Goal: Task Accomplishment & Management: Use online tool/utility

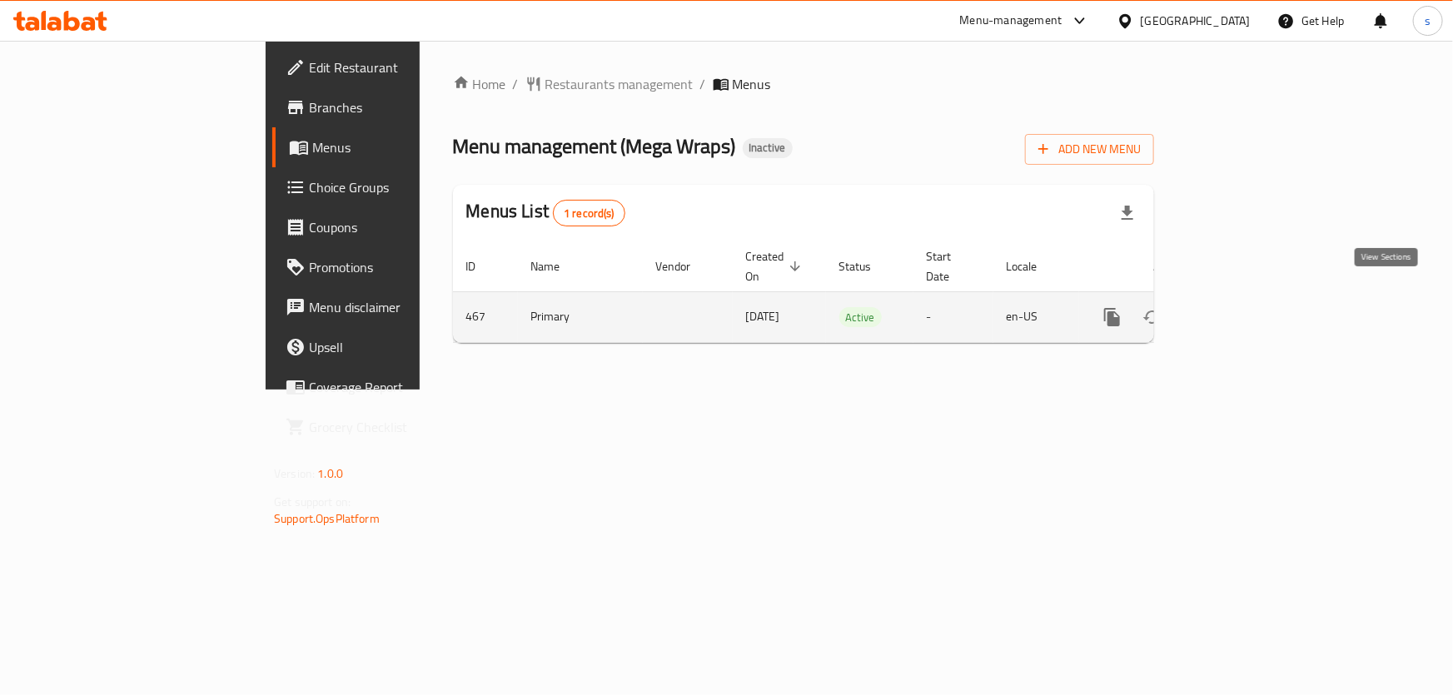
click at [1243, 307] on icon "enhanced table" at bounding box center [1233, 317] width 20 height 20
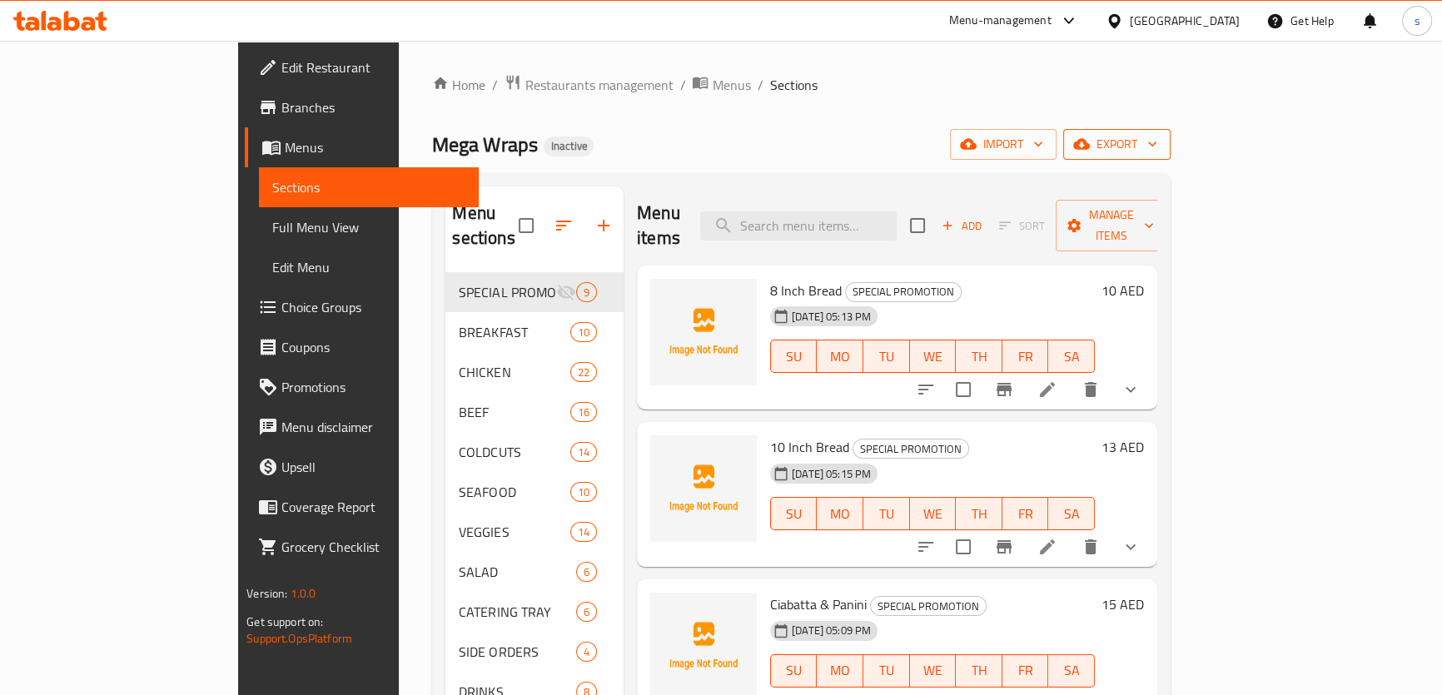
click at [1158, 143] on span "export" at bounding box center [1117, 144] width 81 height 21
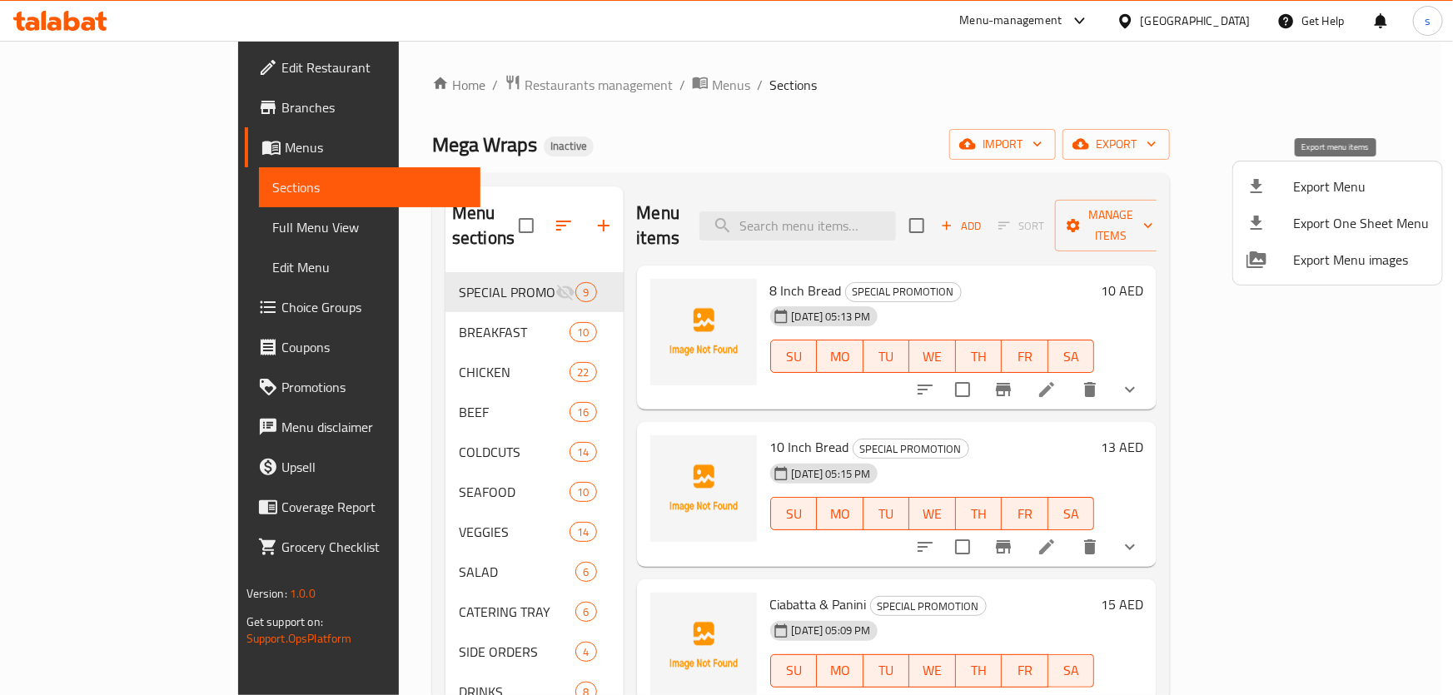
click at [1374, 192] on span "Export Menu" at bounding box center [1361, 187] width 136 height 20
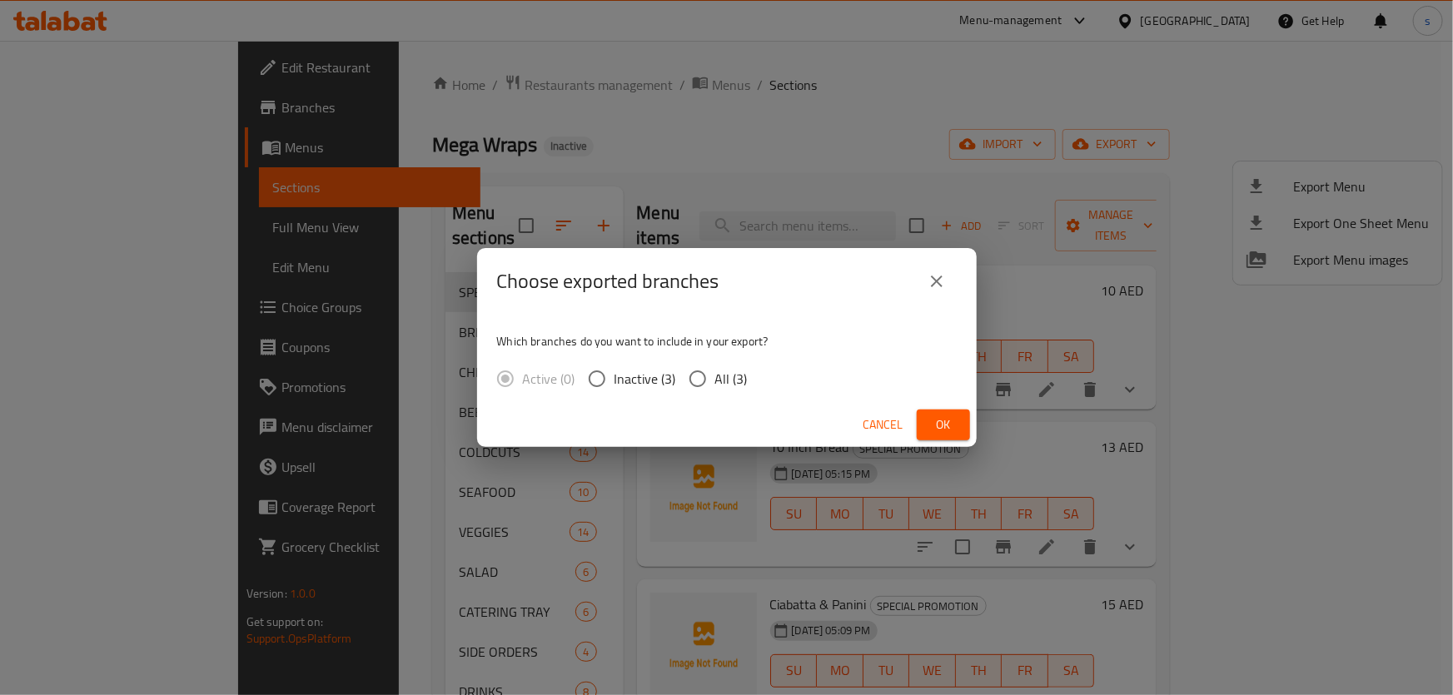
click at [715, 382] on span "All (3)" at bounding box center [731, 379] width 32 height 20
click at [715, 382] on input "All (3)" at bounding box center [697, 378] width 35 height 35
radio input "true"
click at [944, 296] on button "close" at bounding box center [937, 282] width 40 height 40
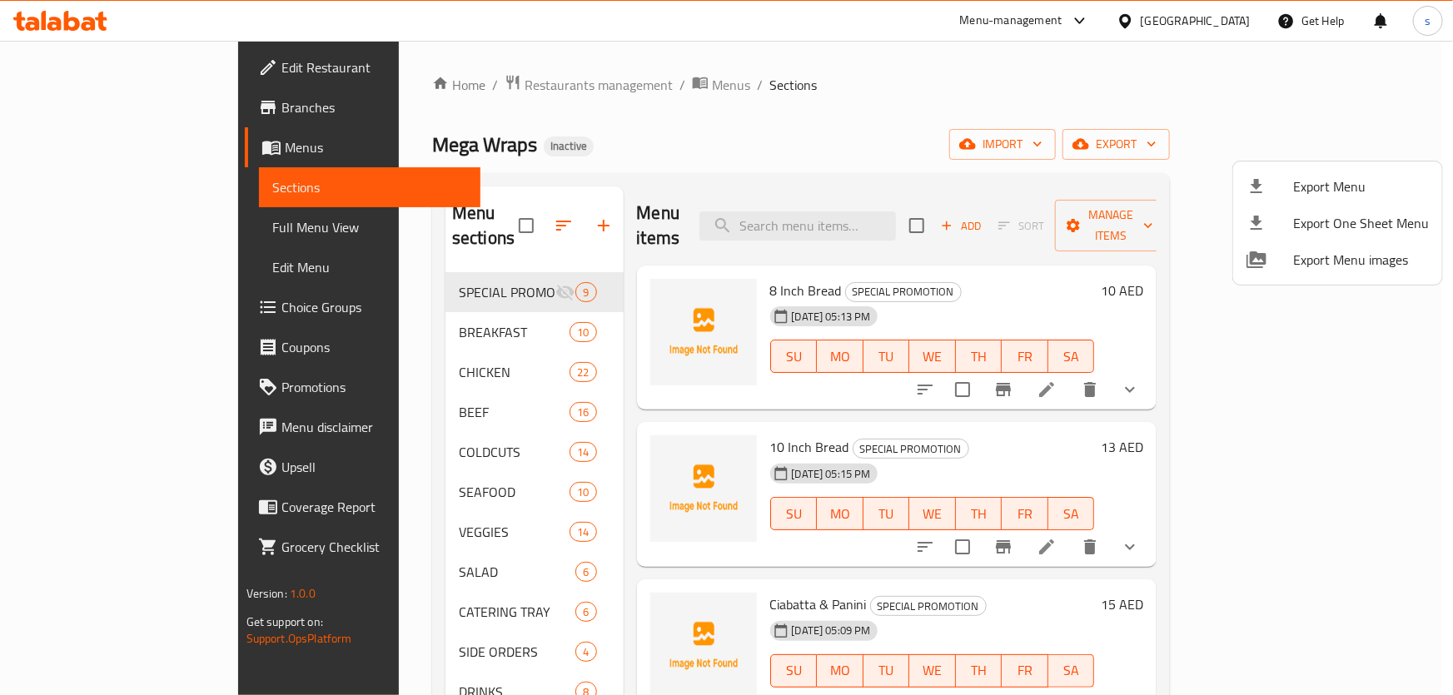
click at [1194, 144] on div at bounding box center [726, 347] width 1453 height 695
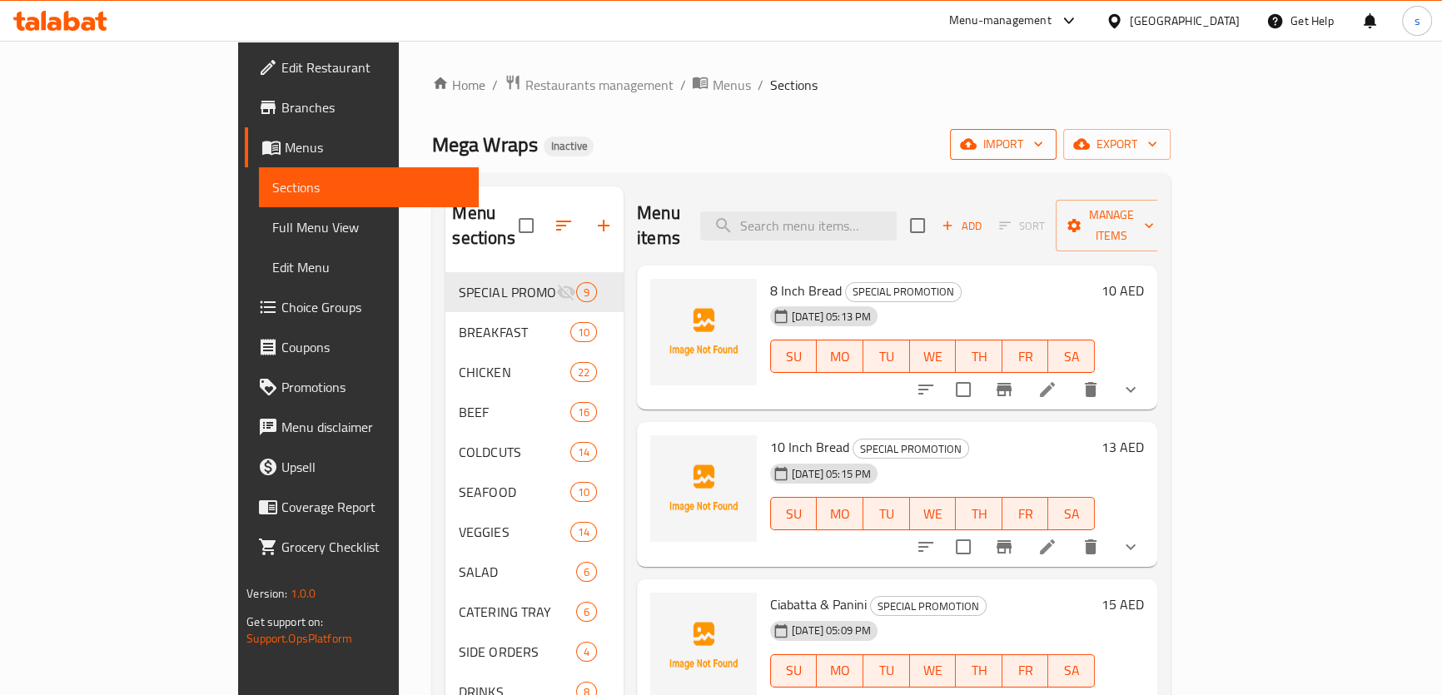
click at [977, 150] on icon "button" at bounding box center [968, 144] width 17 height 11
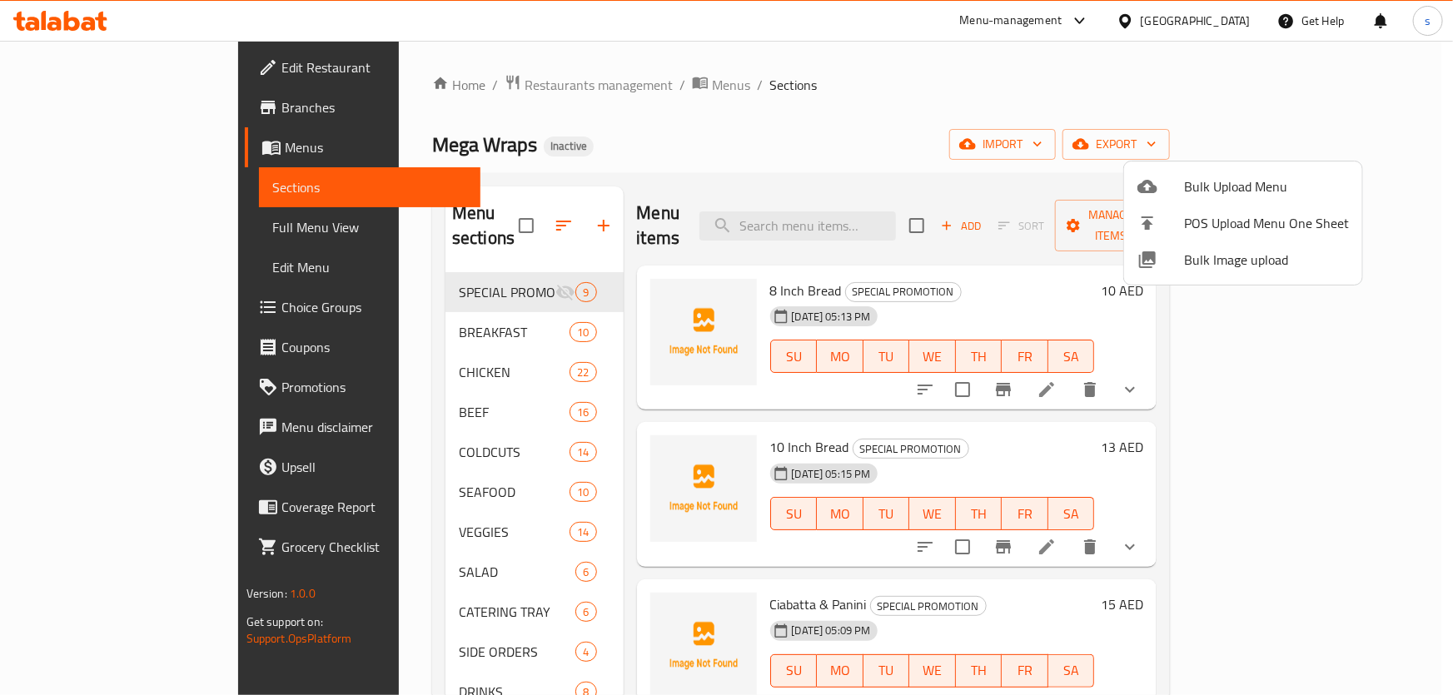
click at [1137, 133] on div at bounding box center [726, 347] width 1453 height 695
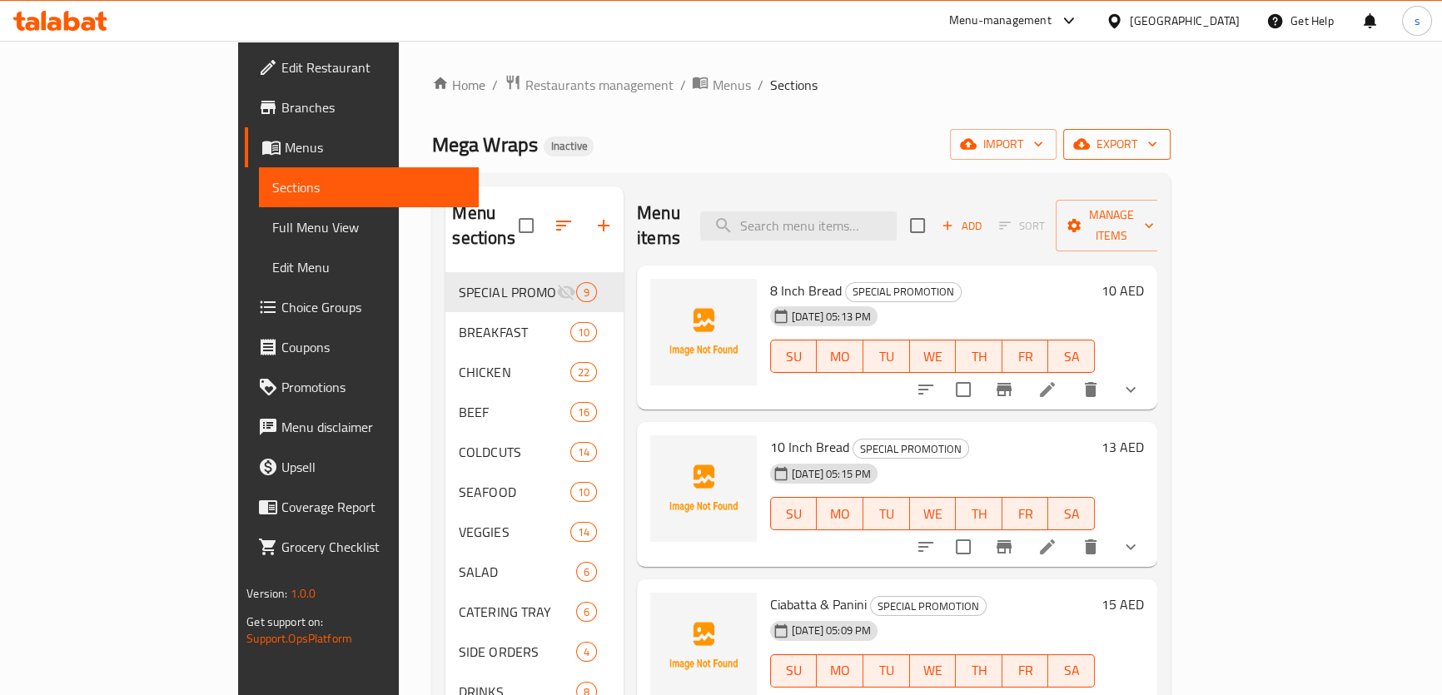
click at [1158, 135] on span "export" at bounding box center [1117, 144] width 81 height 21
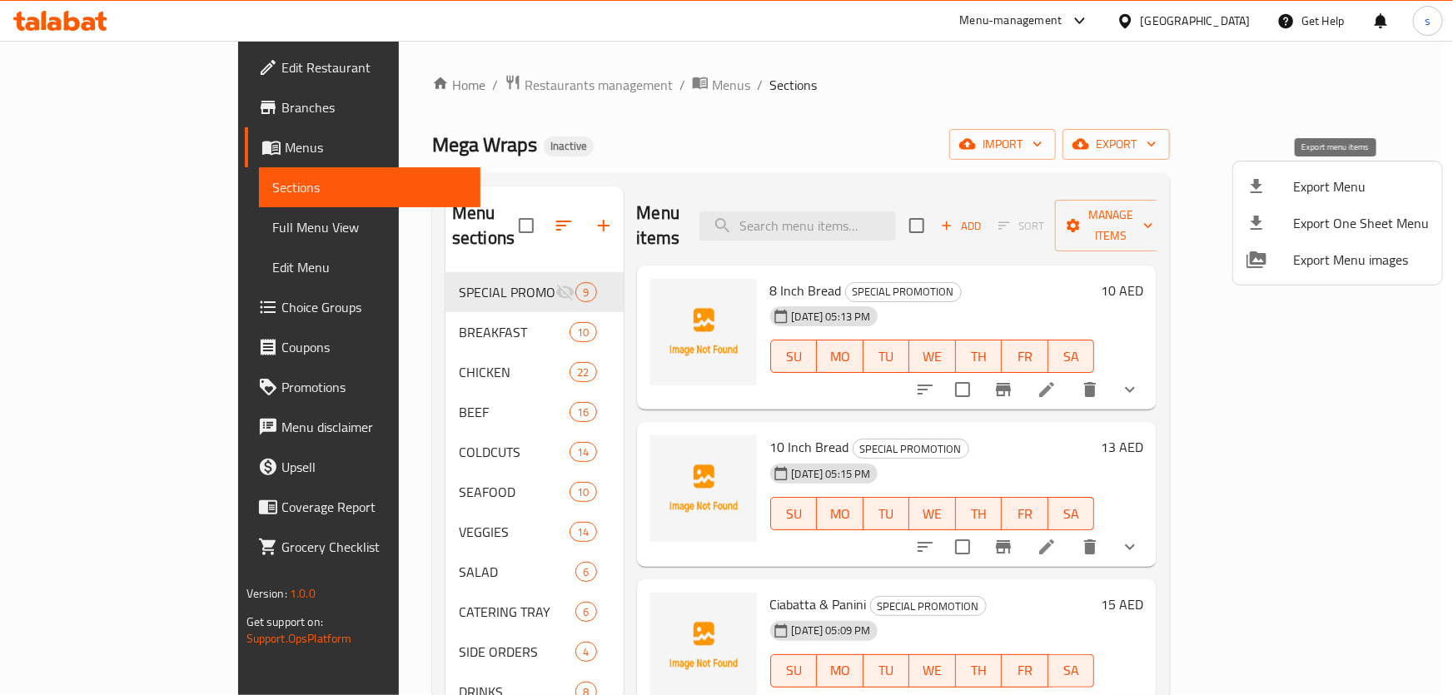
click at [1324, 186] on span "Export Menu" at bounding box center [1361, 187] width 136 height 20
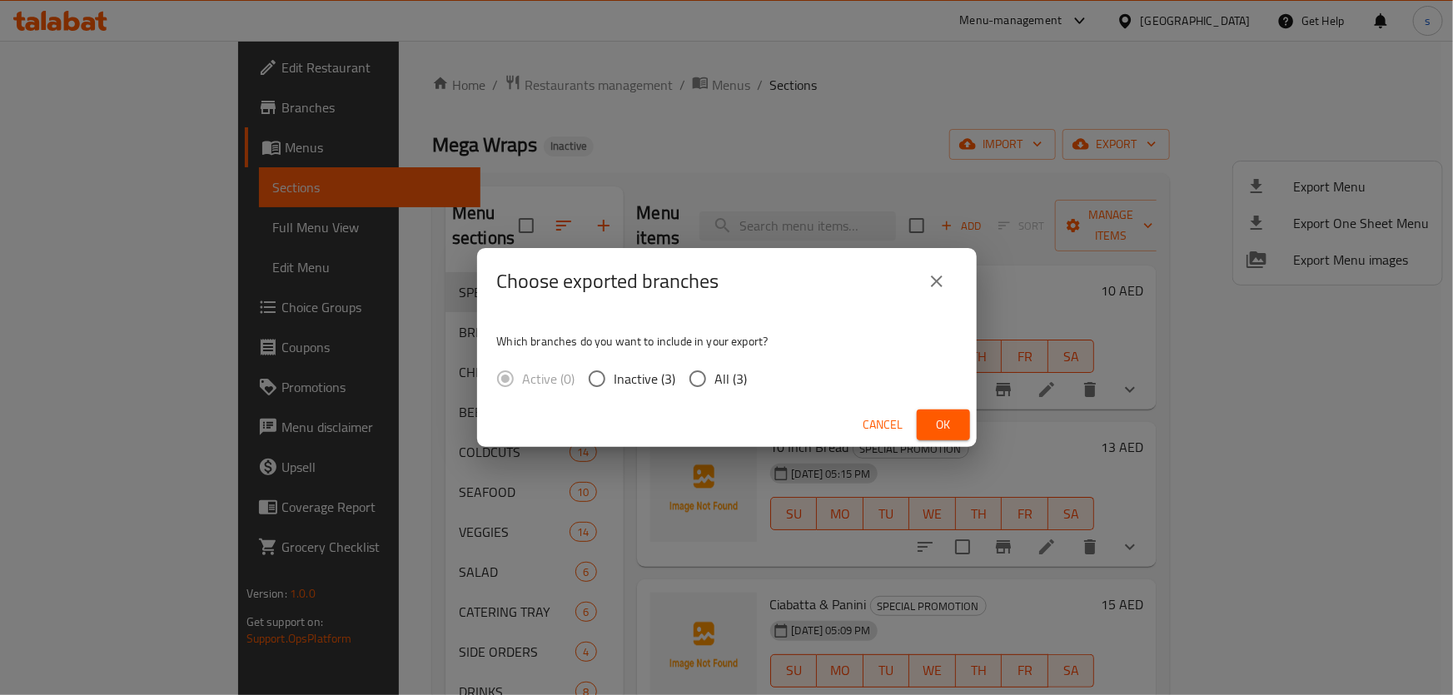
click at [1082, 190] on div "Choose exported branches Which branches do you want to include in your export? …" at bounding box center [726, 347] width 1453 height 695
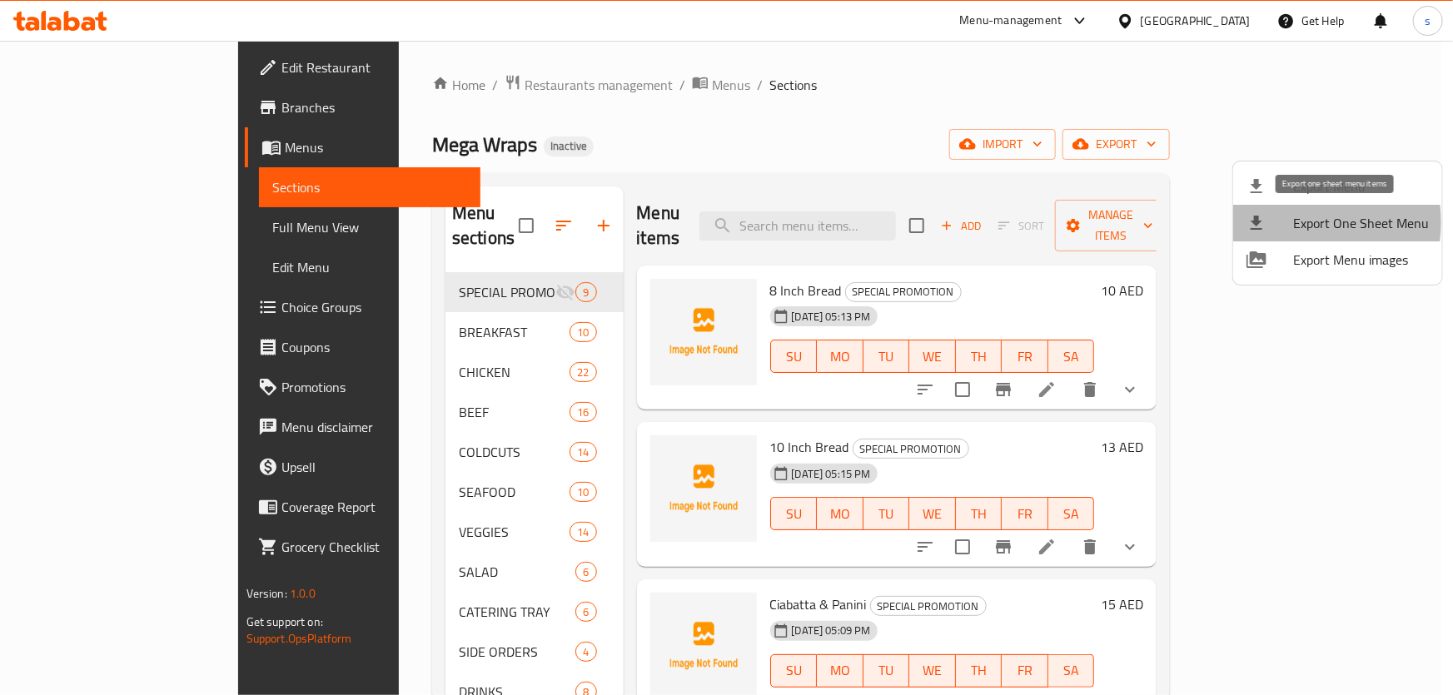
click at [1283, 222] on div at bounding box center [1270, 223] width 47 height 20
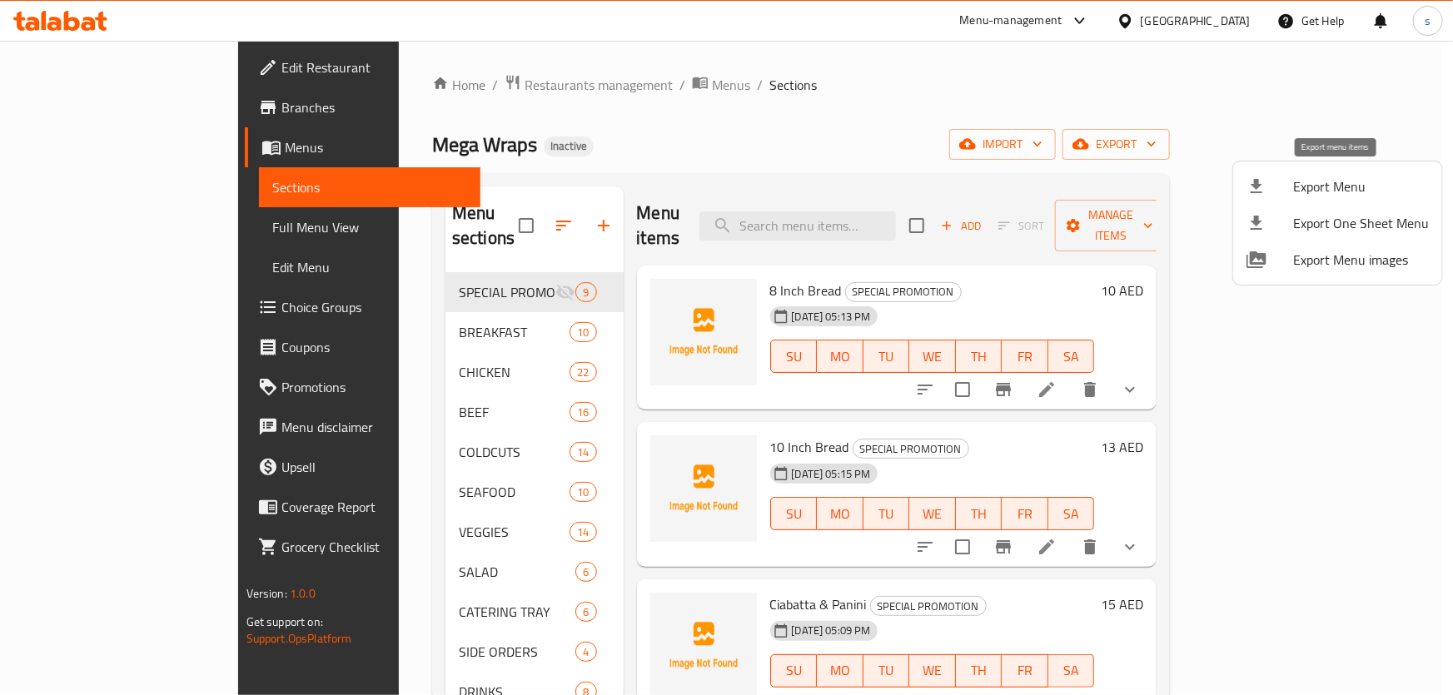
click at [1327, 180] on span "Export Menu" at bounding box center [1361, 187] width 136 height 20
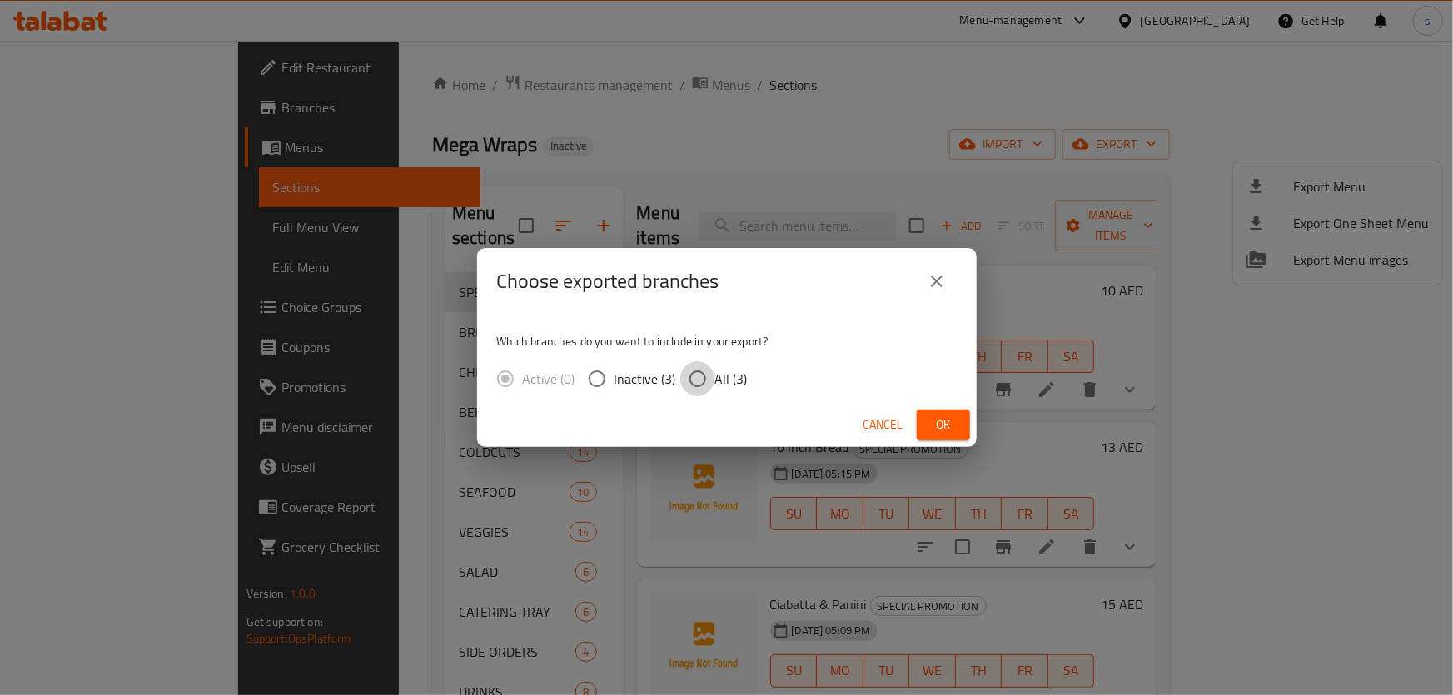
click at [708, 379] on input "All (3)" at bounding box center [697, 378] width 35 height 35
radio input "true"
click at [943, 288] on icon "close" at bounding box center [937, 282] width 20 height 20
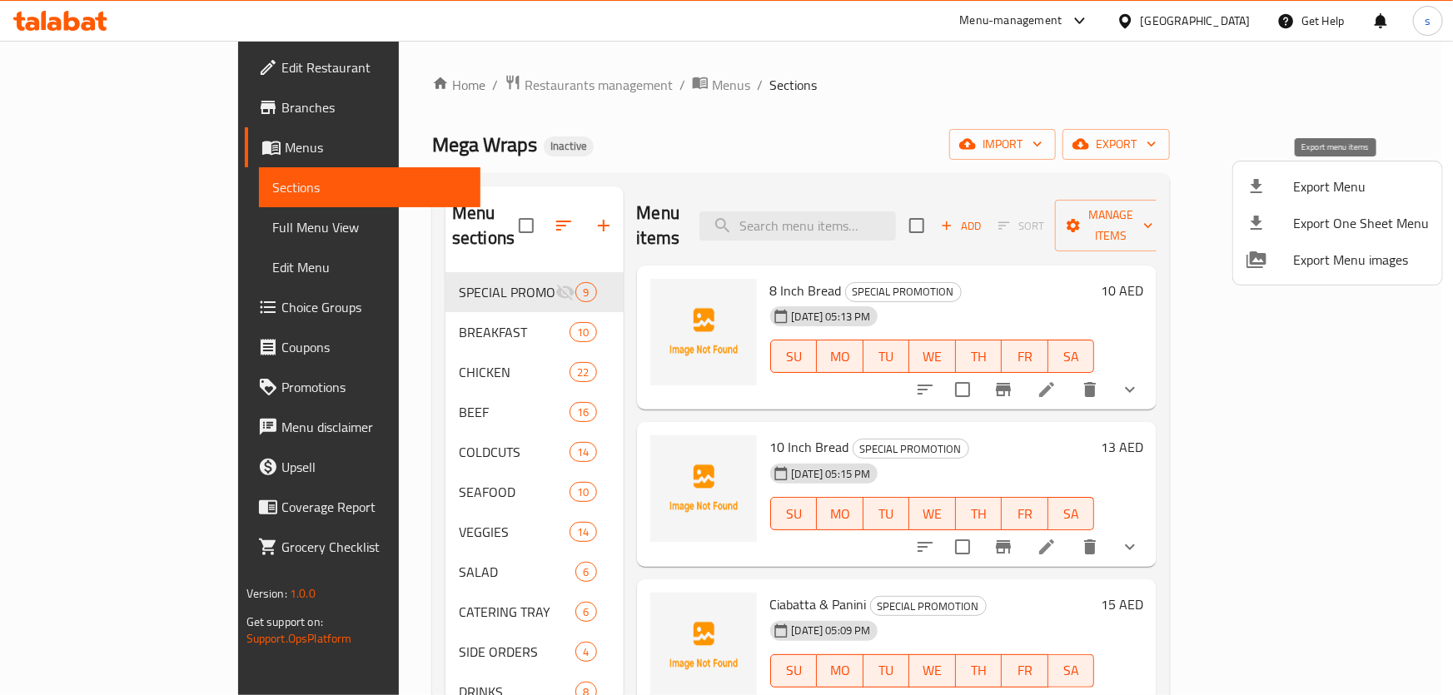
click at [1374, 188] on span "Export Menu" at bounding box center [1361, 187] width 136 height 20
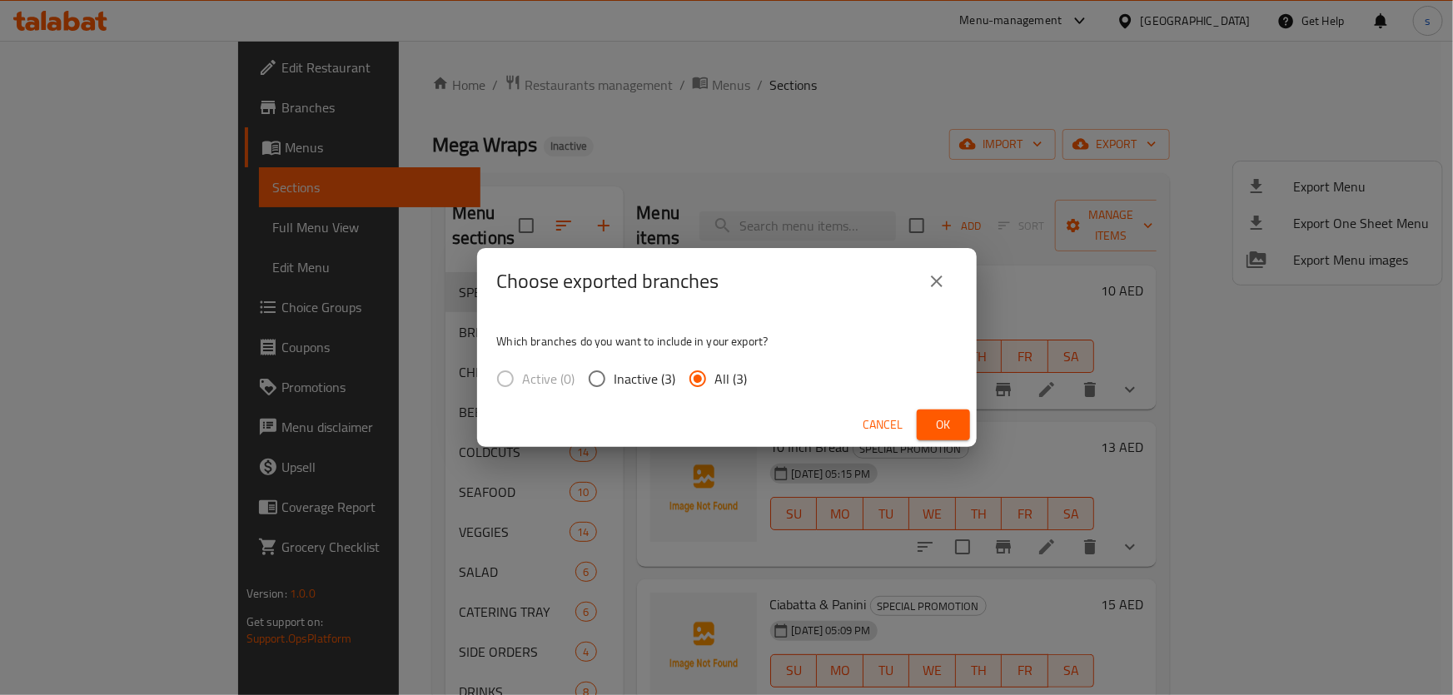
click at [496, 374] on label "Active (0)" at bounding box center [531, 378] width 87 height 35
click at [501, 374] on label "Active (0)" at bounding box center [531, 378] width 87 height 35
click at [952, 418] on span "Ok" at bounding box center [943, 425] width 27 height 21
